Goal: Transaction & Acquisition: Purchase product/service

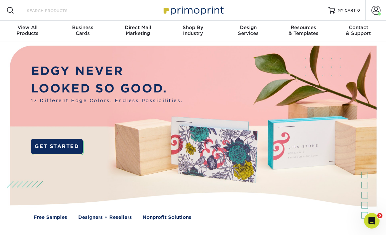
click at [45, 13] on input "Search Products" at bounding box center [57, 10] width 63 height 8
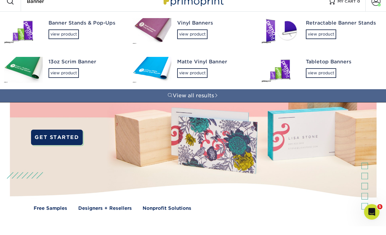
type input "Banner"
click at [195, 38] on div "view product" at bounding box center [192, 43] width 30 height 10
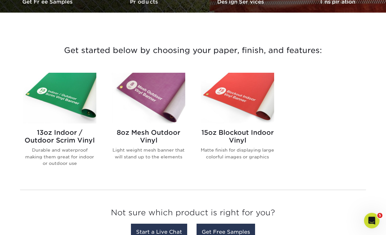
scroll to position [213, 0]
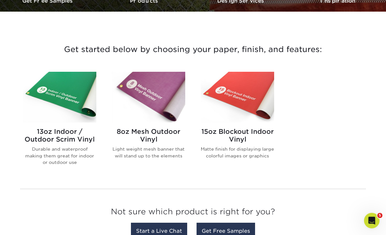
click at [234, 101] on img at bounding box center [237, 97] width 73 height 51
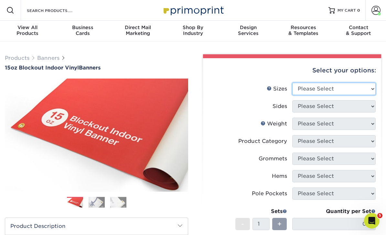
click at [335, 92] on select "Please Select 17" x 32" 18" x 24" 21" x 192" 22" x 35" 22" x 69" 24" x 36" 24" …" at bounding box center [334, 89] width 84 height 12
click at [367, 89] on select "Please Select 17" x 32" 18" x 24" 21" x 192" 22" x 35" 22" x 69" 24" x 36" 24" …" at bounding box center [334, 89] width 84 height 12
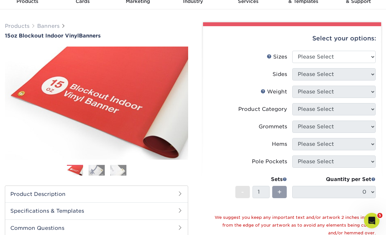
scroll to position [32, 0]
click at [334, 56] on select "Please Select 17" x 32" 18" x 24" 21" x 192" 22" x 35" 22" x 69" 24" x 36" 24" …" at bounding box center [334, 57] width 84 height 12
select select "48.00x48.00"
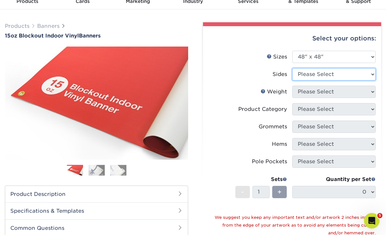
click at [352, 74] on select "Please Select Print Both Sides Print Front Only" at bounding box center [334, 74] width 84 height 12
select select "32d3c223-f82c-492b-b915-ba065a00862f"
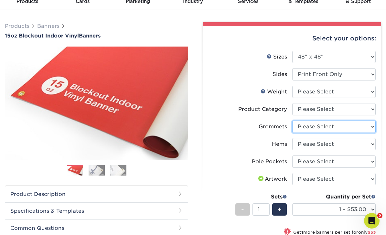
click at [370, 130] on select "Please Select No Grommets Yes, Grommet All 4 Corners Yes, Grommets Every 2 ft." at bounding box center [334, 127] width 84 height 12
select select "ce33bba6-a87b-4293-934d-6f372bdce3e6"
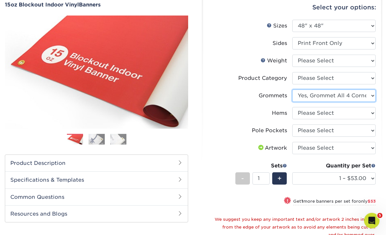
scroll to position [63, 0]
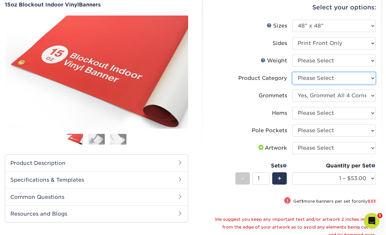
click at [368, 80] on select "Please Select 15oz Blockout Vinyl" at bounding box center [334, 78] width 84 height 12
select select "ab63990c-71be-4401-8343-b30abfa5ad7c"
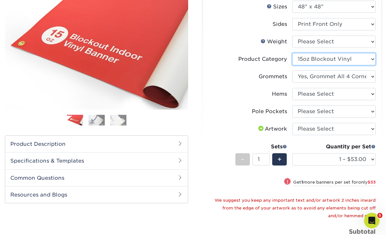
scroll to position [82, 0]
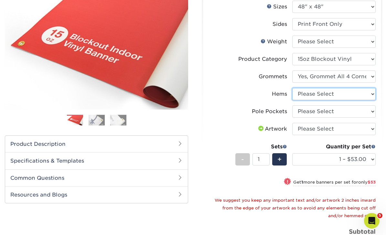
click at [368, 92] on select "Please Select No Hems/Pole Pockets Yes, Hems Top and Bottom Only Yes, Hems All …" at bounding box center [334, 94] width 84 height 12
select select "4e4ebf09-664b-4b70-8385-b564872d2e90"
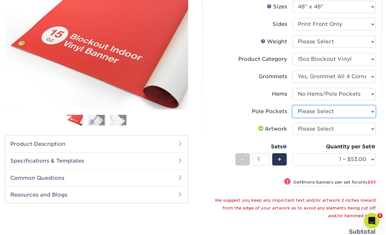
click at [361, 115] on select "Please Select No Pole Pockets 2 in. Left and Right 2 in. Top and Bottom 4 in. L…" at bounding box center [334, 111] width 84 height 12
select select "462c5fe9-21e9-49a0-afb4-1c6e8664fe13"
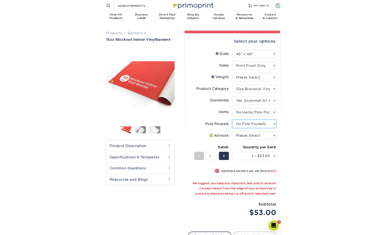
scroll to position [121, 0]
